Goal: Find specific page/section: Find specific page/section

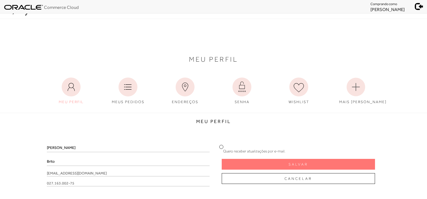
click at [184, 106] on link "ENDEREÇOS" at bounding box center [184, 91] width 41 height 33
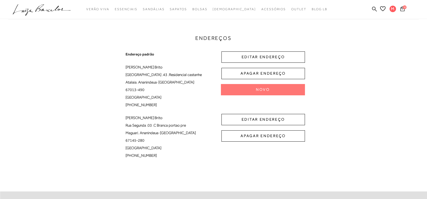
scroll to position [81, 0]
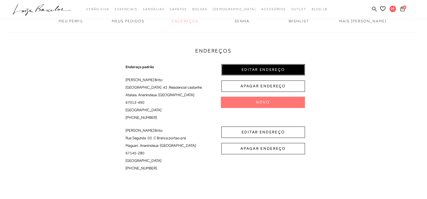
click at [283, 67] on button "EDITAR ENDEREÇO" at bounding box center [263, 69] width 84 height 11
select select "PA"
select select "BR"
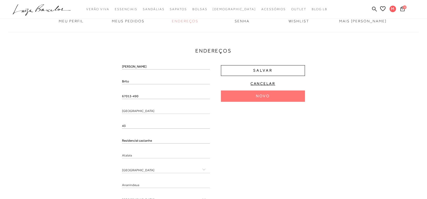
scroll to position [0, 0]
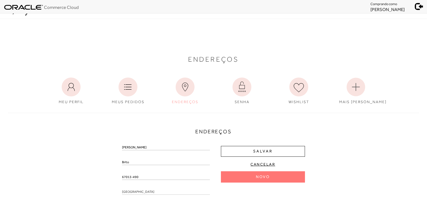
click at [419, 7] on span at bounding box center [419, 6] width 8 height 8
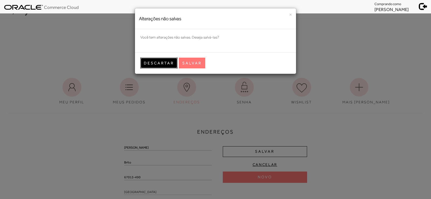
click at [153, 61] on span "Descartar" at bounding box center [159, 63] width 30 height 5
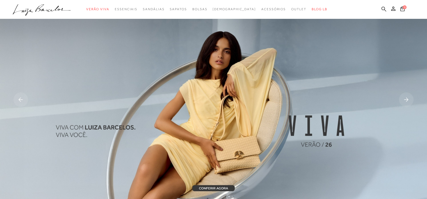
click at [383, 10] on icon at bounding box center [383, 8] width 5 height 5
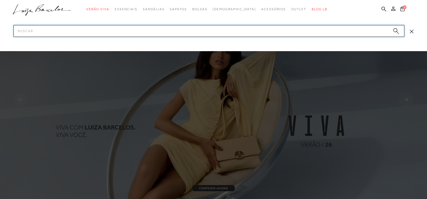
paste input "13680022136"
type input "13680022136"
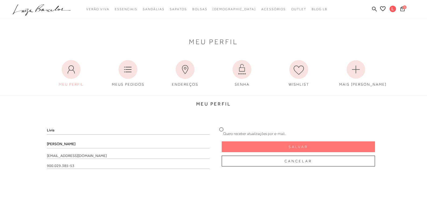
scroll to position [27, 0]
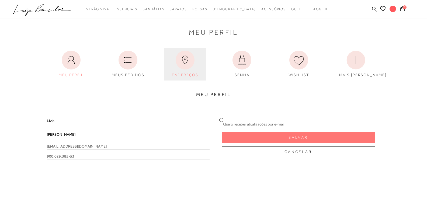
click at [185, 60] on icon at bounding box center [185, 60] width 19 height 19
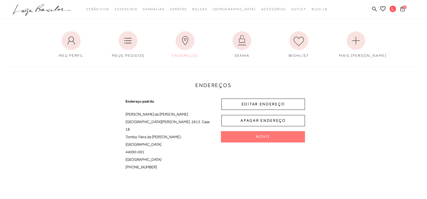
scroll to position [54, 0]
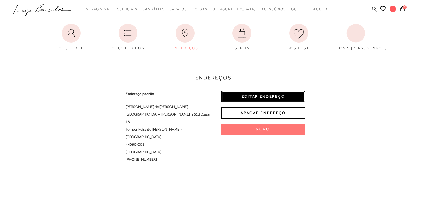
click at [261, 92] on button "EDITAR ENDEREÇO" at bounding box center [263, 96] width 84 height 11
select select "BA"
select select "BR"
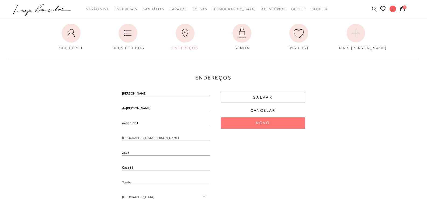
drag, startPoint x: 144, startPoint y: 123, endPoint x: 105, endPoint y: 123, distance: 38.5
click at [105, 123] on div "Endereços Endereço padrão Lívia Maria de Oliveira Xavier Casaes Avenida Senador…" at bounding box center [213, 154] width 419 height 200
click at [97, 135] on div "Endereços Endereço padrão Lívia Maria de Oliveira Xavier Casaes Avenida Senador…" at bounding box center [213, 154] width 419 height 200
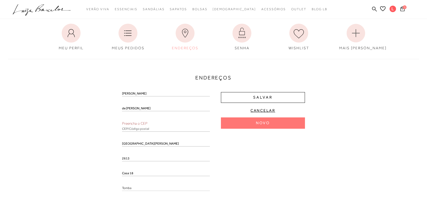
click at [127, 129] on input "text" at bounding box center [166, 128] width 88 height 5
paste input "44090-001"
type input "44090-001"
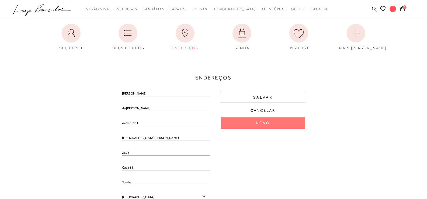
click at [85, 135] on div "Endereços Endereço padrão Lívia Maria de Oliveira Xavier Casaes Avenida Senador…" at bounding box center [213, 154] width 419 height 200
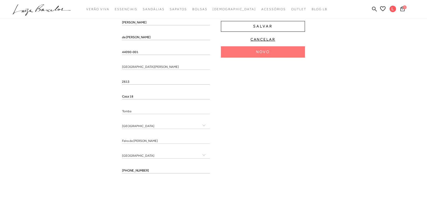
scroll to position [135, 0]
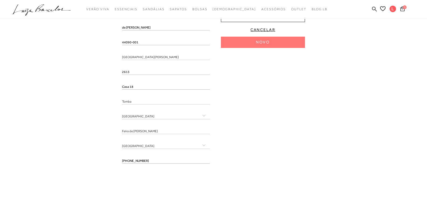
click at [152, 161] on input "(75) 9998-7585" at bounding box center [166, 160] width 88 height 5
click at [133, 162] on input "(75) 9998-7585" at bounding box center [166, 160] width 88 height 5
type input "(75) 99998-7585"
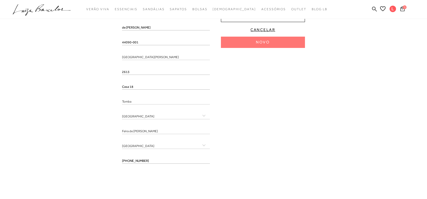
click at [173, 159] on input "(75) 99998-7585" at bounding box center [166, 160] width 88 height 5
click at [82, 157] on div "Endereços Endereço padrão Lívia Maria de Oliveira Xavier Casaes Avenida Senador…" at bounding box center [213, 73] width 419 height 200
click at [137, 160] on input "tel" at bounding box center [166, 160] width 88 height 5
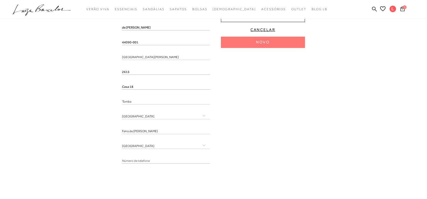
paste input "(75) 99998-7585"
type input "(75) 99998-7585"
click at [250, 160] on div "Lívia Maria de Oliveira Xavier Casaes 44090-001 Avenida Senador Quintino 2613 C…" at bounding box center [213, 89] width 183 height 158
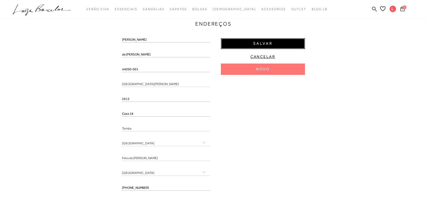
click at [280, 45] on button "Salvar" at bounding box center [263, 43] width 84 height 11
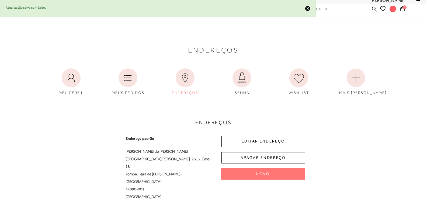
scroll to position [0, 0]
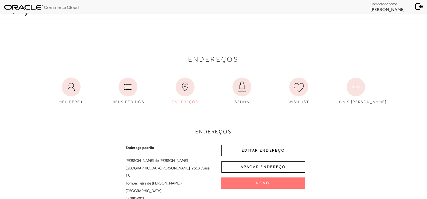
click at [420, 6] on span at bounding box center [419, 6] width 8 height 8
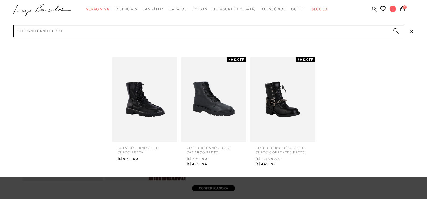
type input "coturno cano curto"
click at [217, 81] on img at bounding box center [213, 99] width 65 height 85
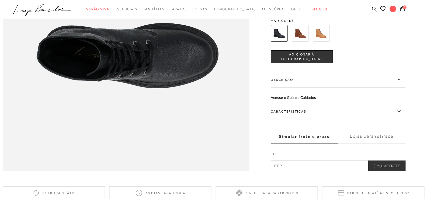
scroll to position [566, 0]
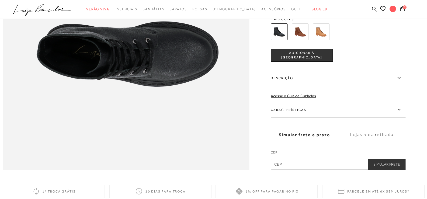
click at [295, 118] on label "Características" at bounding box center [338, 110] width 135 height 16
click at [0, 0] on input "Características" at bounding box center [0, 0] width 0 height 0
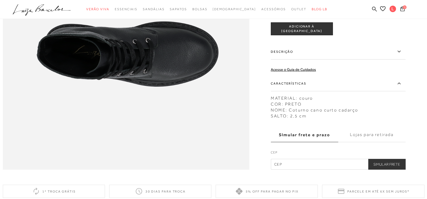
scroll to position [539, 0]
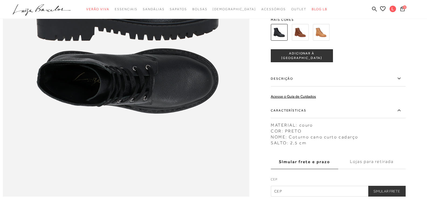
click at [331, 86] on label "Descrição" at bounding box center [338, 79] width 135 height 16
click at [0, 0] on input "Descrição" at bounding box center [0, 0] width 0 height 0
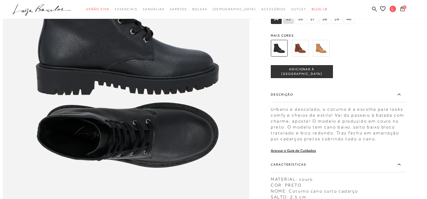
scroll to position [485, 0]
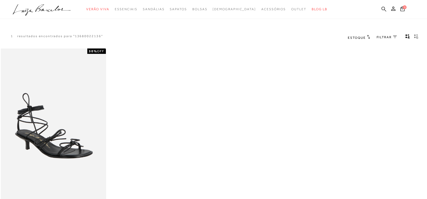
click at [384, 9] on icon at bounding box center [383, 8] width 5 height 5
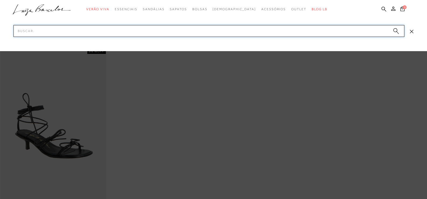
paste input "13270007736"
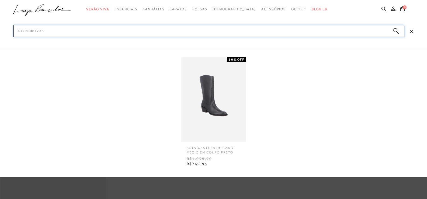
type input "13270007736"
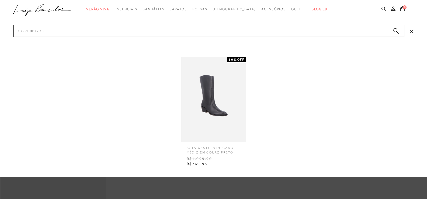
click at [199, 94] on img at bounding box center [213, 99] width 65 height 85
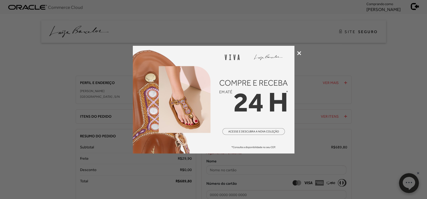
click at [297, 51] on div at bounding box center [213, 99] width 427 height 199
click at [297, 53] on icon at bounding box center [299, 53] width 4 height 4
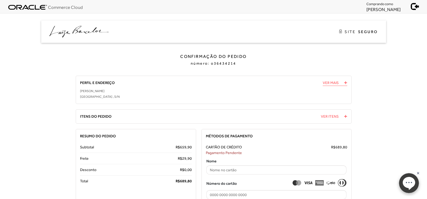
click at [335, 84] on span "Ver Mais" at bounding box center [331, 83] width 16 height 6
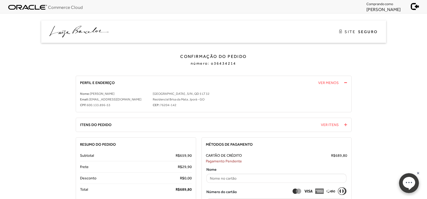
drag, startPoint x: 331, startPoint y: 124, endPoint x: 319, endPoint y: 125, distance: 11.9
click at [330, 124] on span "Ver Itens" at bounding box center [330, 125] width 18 height 6
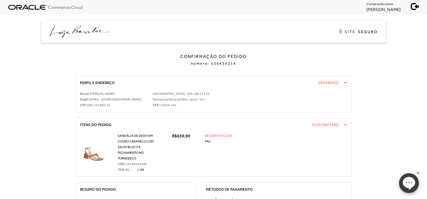
click at [133, 163] on span "13130122436" at bounding box center [136, 164] width 21 height 4
copy span "13130122436"
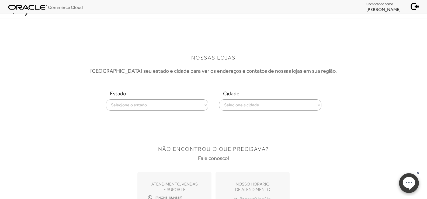
click at [159, 103] on select "Selecione o estado Alagoas Amazonas Bahia Ceará Distrito Federal Espírito Santo…" at bounding box center [157, 104] width 102 height 11
select select
click at [106, 99] on select "Selecione o estado Alagoas Amazonas Bahia Ceará Distrito Federal Espírito Santo…" at bounding box center [157, 104] width 102 height 11
click at [269, 104] on select "Selecione a cidade ver todas Americana Araraquara Barueri Bauru Campinas Presid…" at bounding box center [270, 104] width 102 height 11
select select "São Paulo"
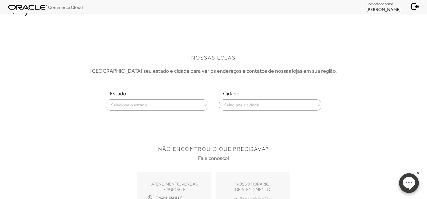
click at [219, 99] on select "Selecione a cidade ver todas Americana Araraquara Barueri Bauru Campinas Presid…" at bounding box center [270, 104] width 102 height 11
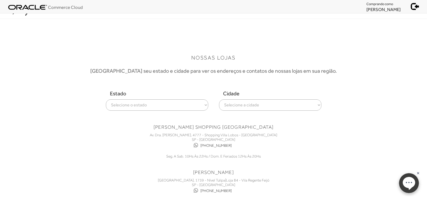
click at [368, 61] on div "NOSSAS LOJAS Escolha seu estado e cidade para ver os endereços e contatos de no…" at bounding box center [213, 61] width 337 height 25
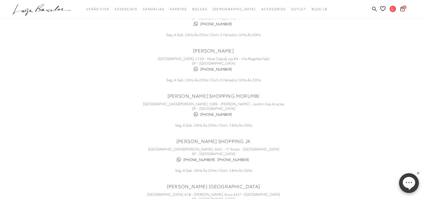
scroll to position [135, 0]
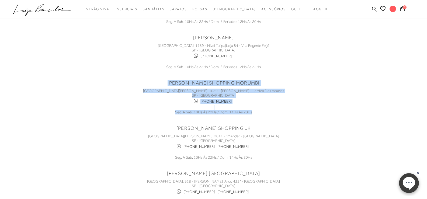
drag, startPoint x: 167, startPoint y: 83, endPoint x: 255, endPoint y: 111, distance: 92.2
click at [255, 111] on div "LUIZA BARCELOS SHOPPING MORUMBI Avenida Roque Petroni Junior, 1089 - Piso Lazer…" at bounding box center [214, 97] width 162 height 34
copy div "LUIZA BARCELOS SHOPPING MORUMBI Avenida Roque Petroni Junior, 1089 - Piso Lazer…"
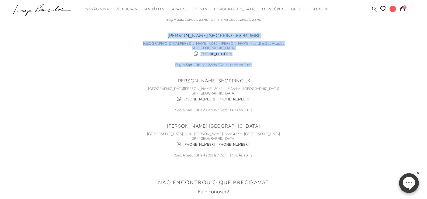
scroll to position [189, 0]
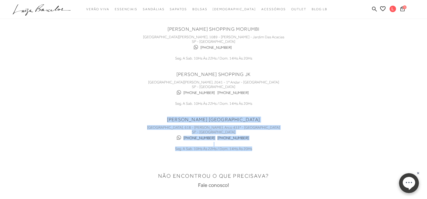
drag, startPoint x: 171, startPoint y: 118, endPoint x: 267, endPoint y: 151, distance: 101.1
click at [267, 151] on div "LUIZA BARCELOS HIGIENÓPOLIS Avenida Higienópolis, 618 - Piso Vilaboim, Arco 433…" at bounding box center [214, 134] width 162 height 34
copy div "LUIZA BARCELOS HIGIENÓPOLIS Avenida Higienópolis, 618 - Piso Vilaboim, Arco 433…"
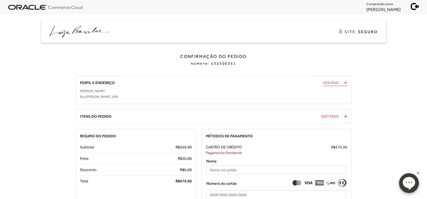
click at [333, 82] on span "Ver Mais" at bounding box center [331, 83] width 16 height 6
click at [330, 85] on span "Ver Mais" at bounding box center [331, 83] width 16 height 6
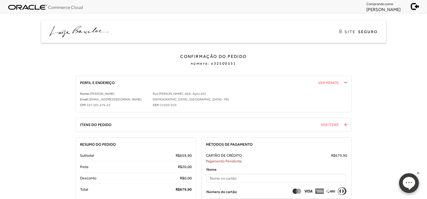
click at [92, 106] on span "107.301.476-22" at bounding box center [99, 105] width 24 height 4
click at [88, 105] on span "107.301.476-22" at bounding box center [99, 105] width 24 height 4
drag, startPoint x: 87, startPoint y: 105, endPoint x: 112, endPoint y: 107, distance: 25.1
click at [112, 107] on div "Nome: [PERSON_NAME] Email: [EMAIL_ADDRESS][DOMAIN_NAME] CPF: 107.301.476-22" at bounding box center [110, 99] width 61 height 17
copy span "107.301.476-22"
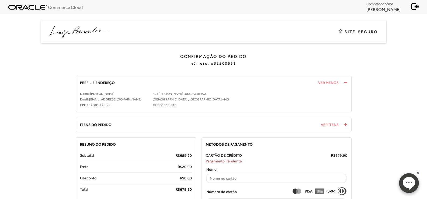
click at [386, 87] on body "Commerce Cloud Comprando como [PERSON_NAME] pa2000001 está carregada. SITE" at bounding box center [213, 103] width 427 height 207
